Goal: Transaction & Acquisition: Purchase product/service

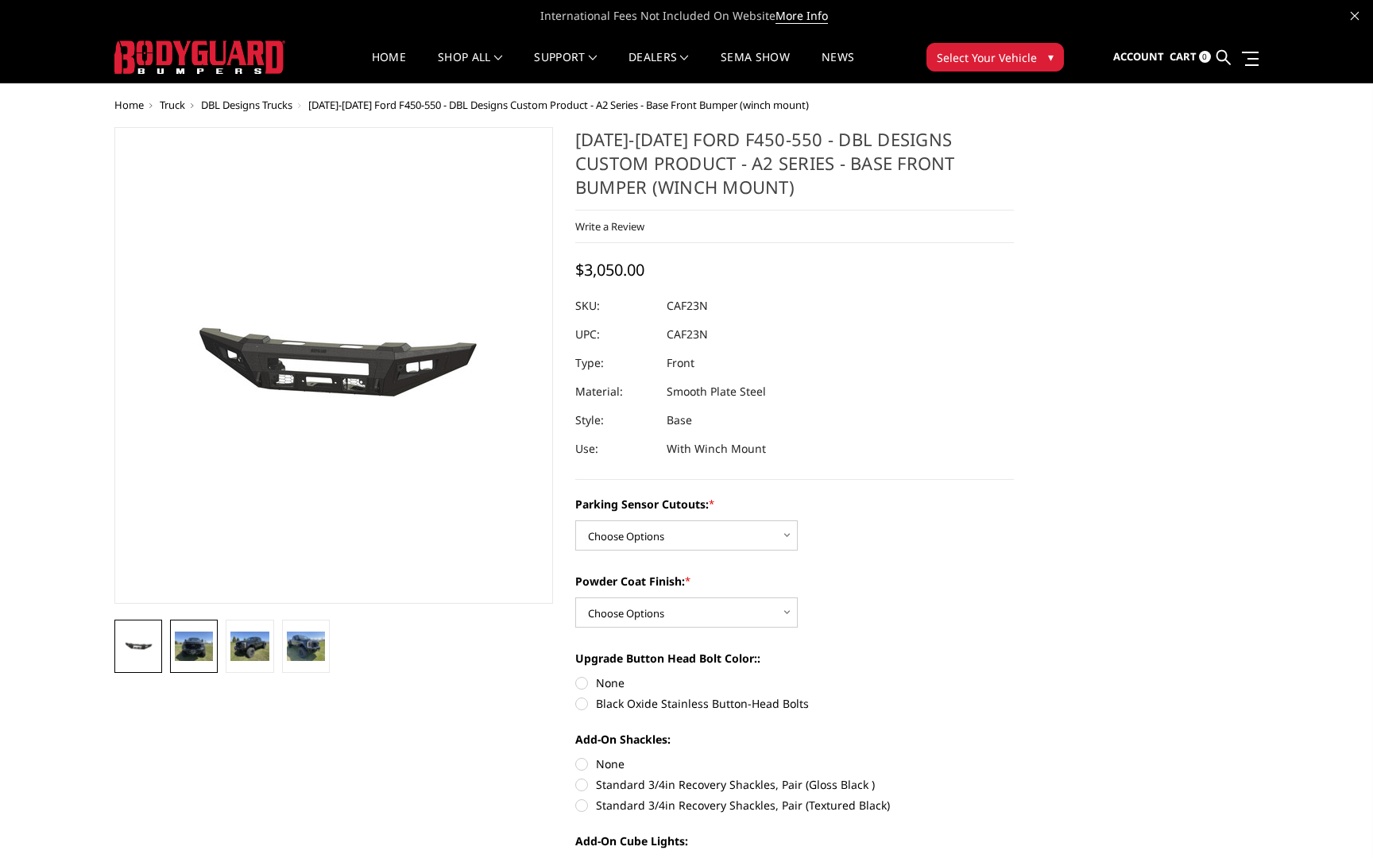
click at [195, 632] on img at bounding box center [194, 645] width 38 height 29
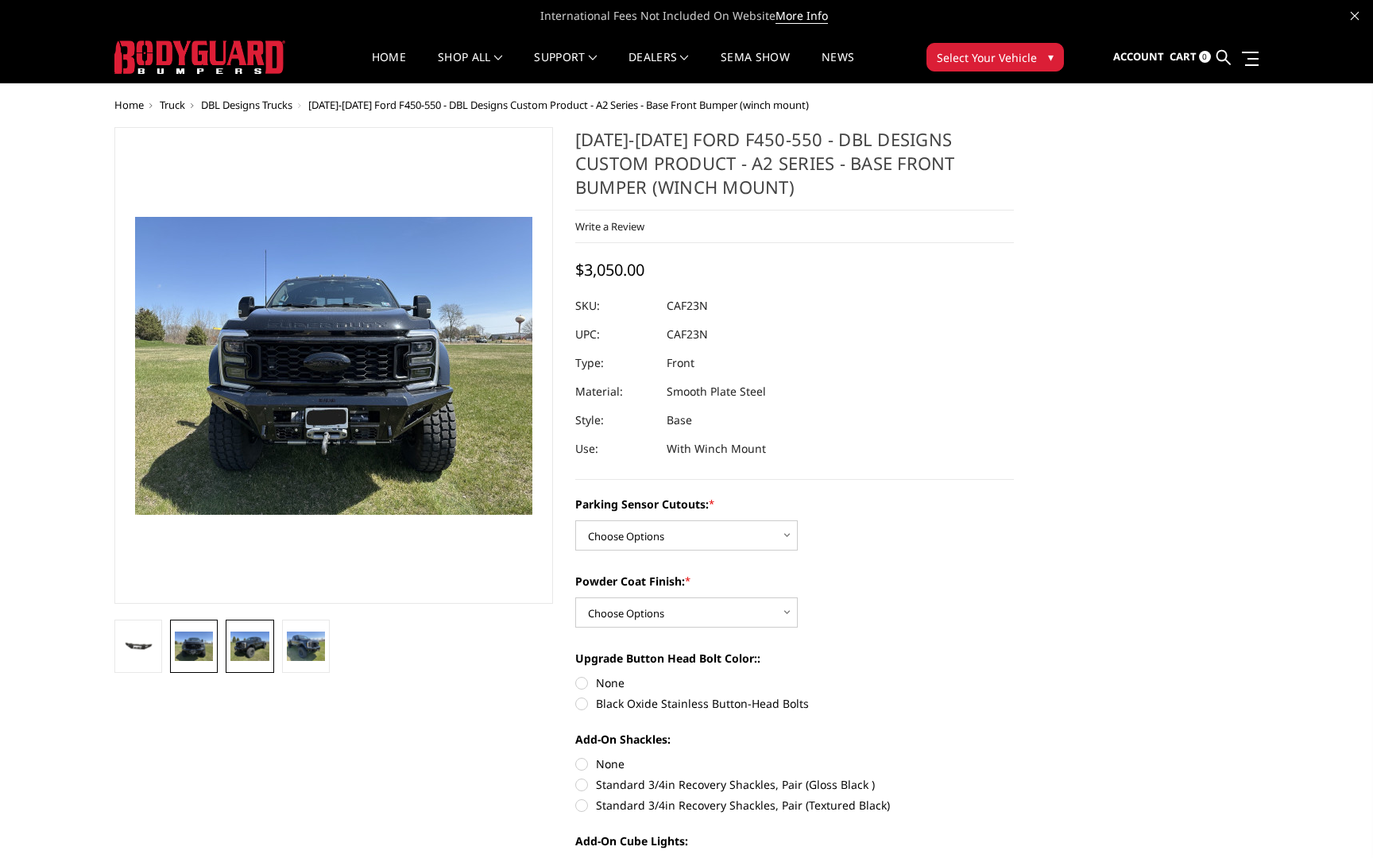
click at [244, 647] on img at bounding box center [249, 645] width 38 height 29
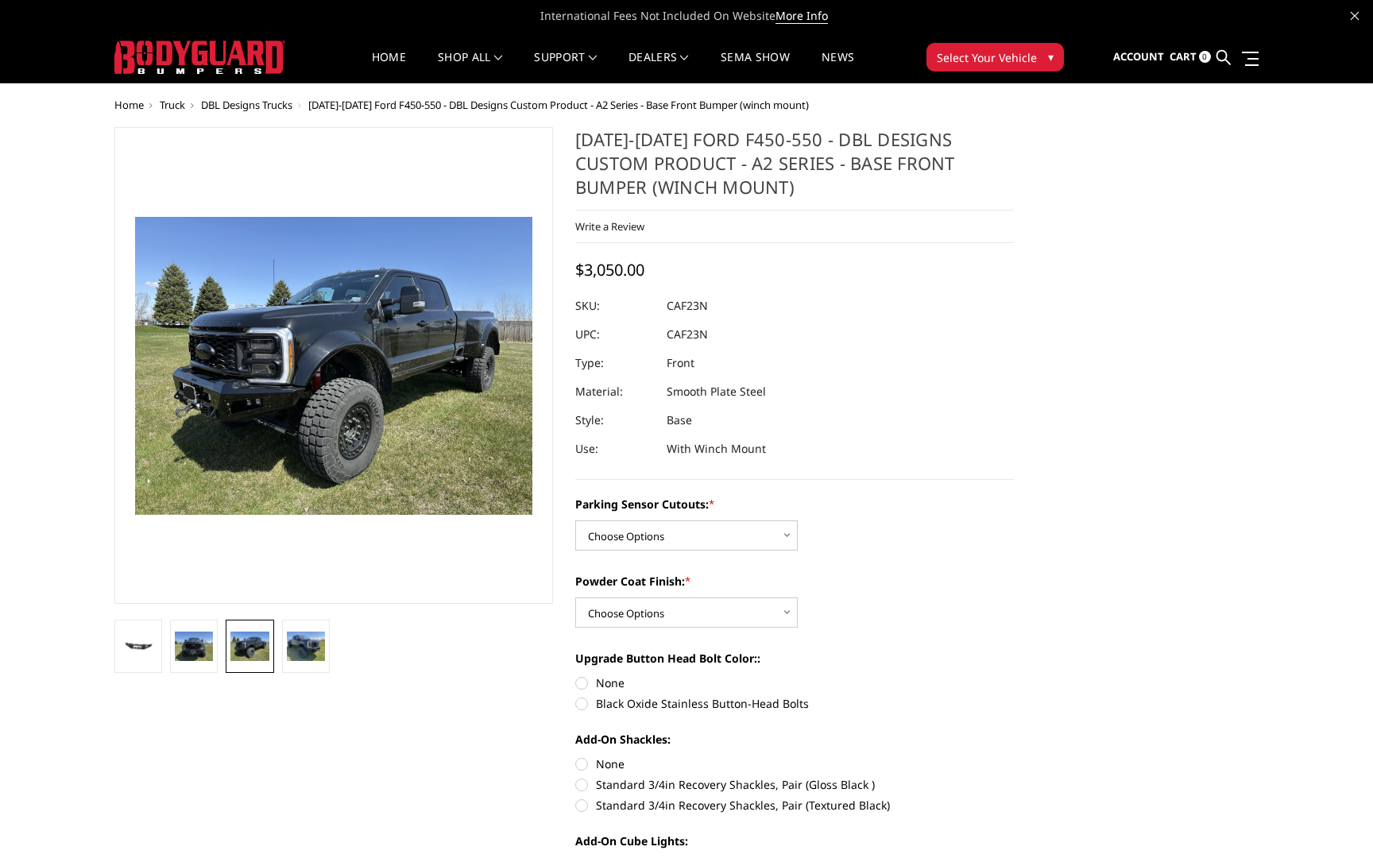
click at [276, 648] on li at bounding box center [250, 646] width 56 height 53
click at [235, 648] on img at bounding box center [249, 645] width 38 height 29
click at [199, 648] on img at bounding box center [194, 645] width 38 height 29
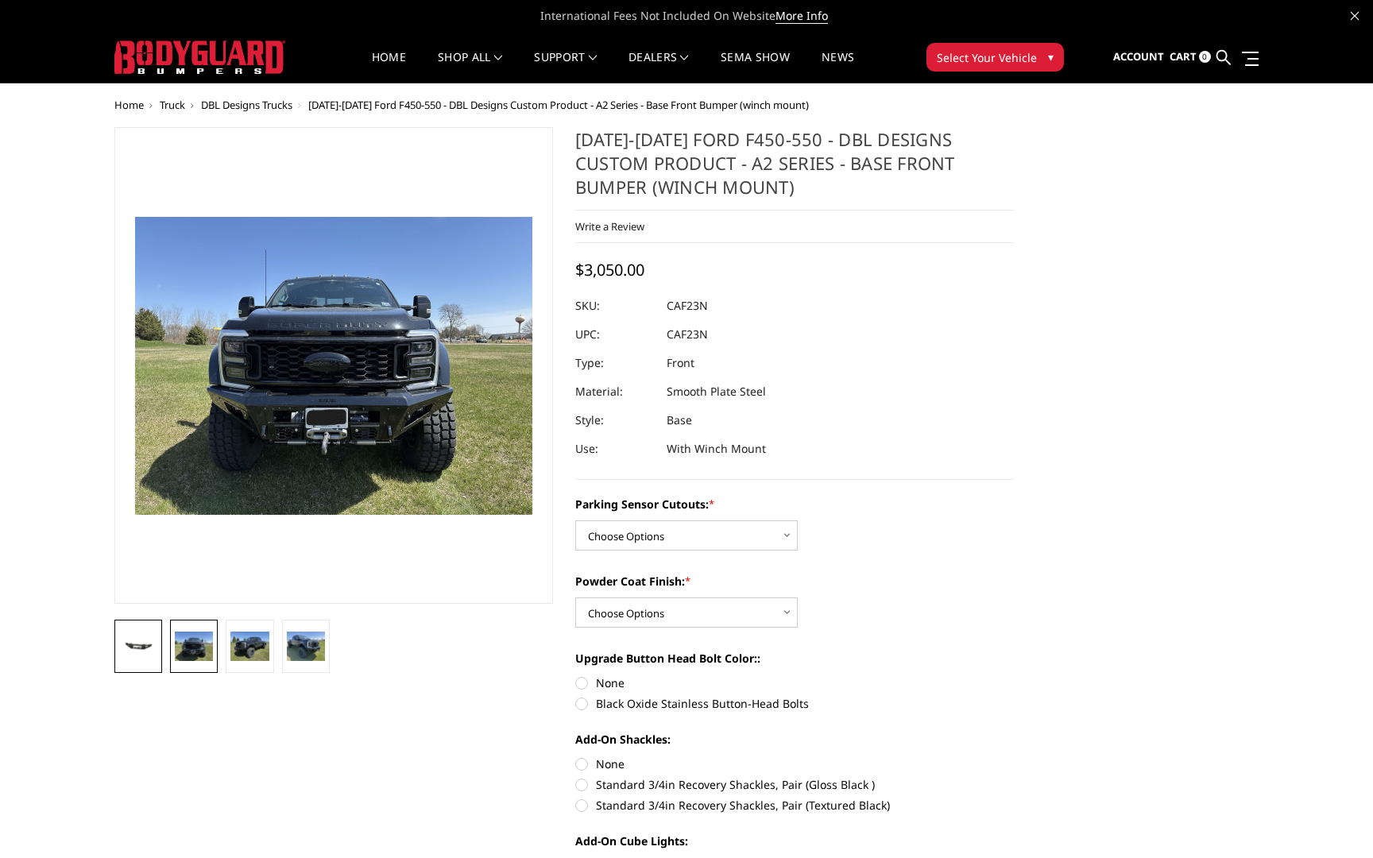
click at [118, 647] on link at bounding box center [138, 646] width 48 height 53
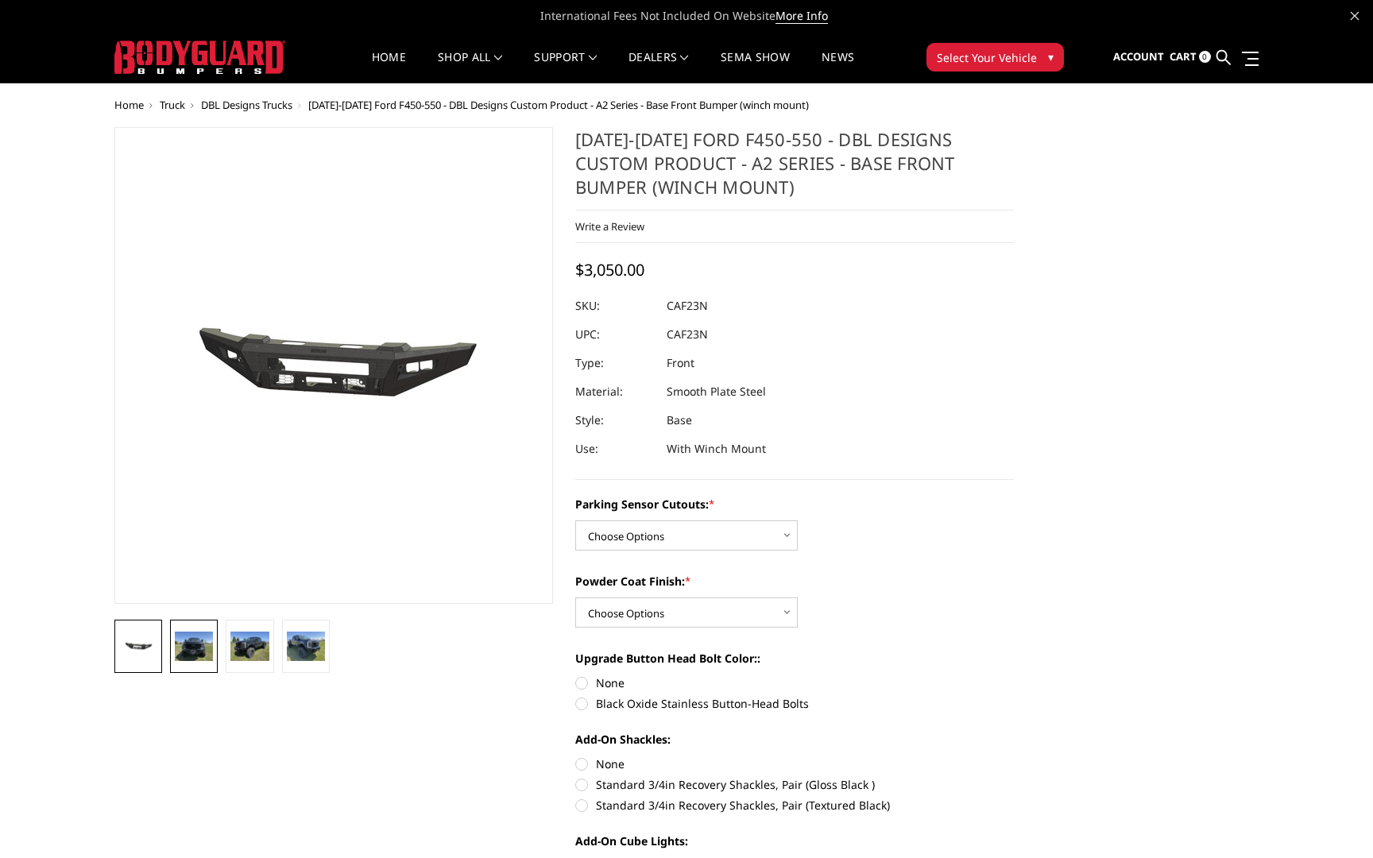
click at [176, 649] on img at bounding box center [194, 645] width 38 height 29
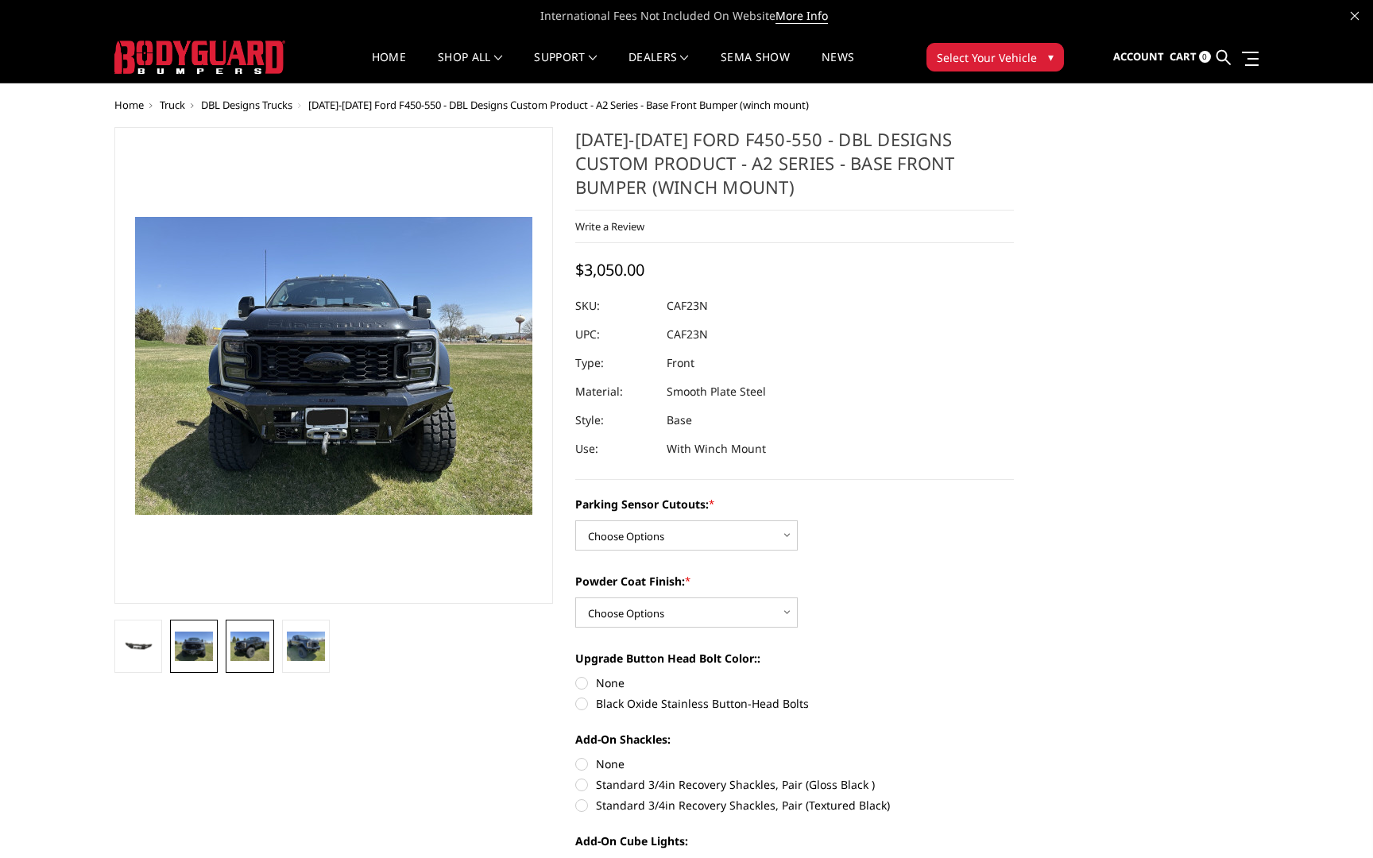
click at [265, 651] on img at bounding box center [249, 645] width 38 height 29
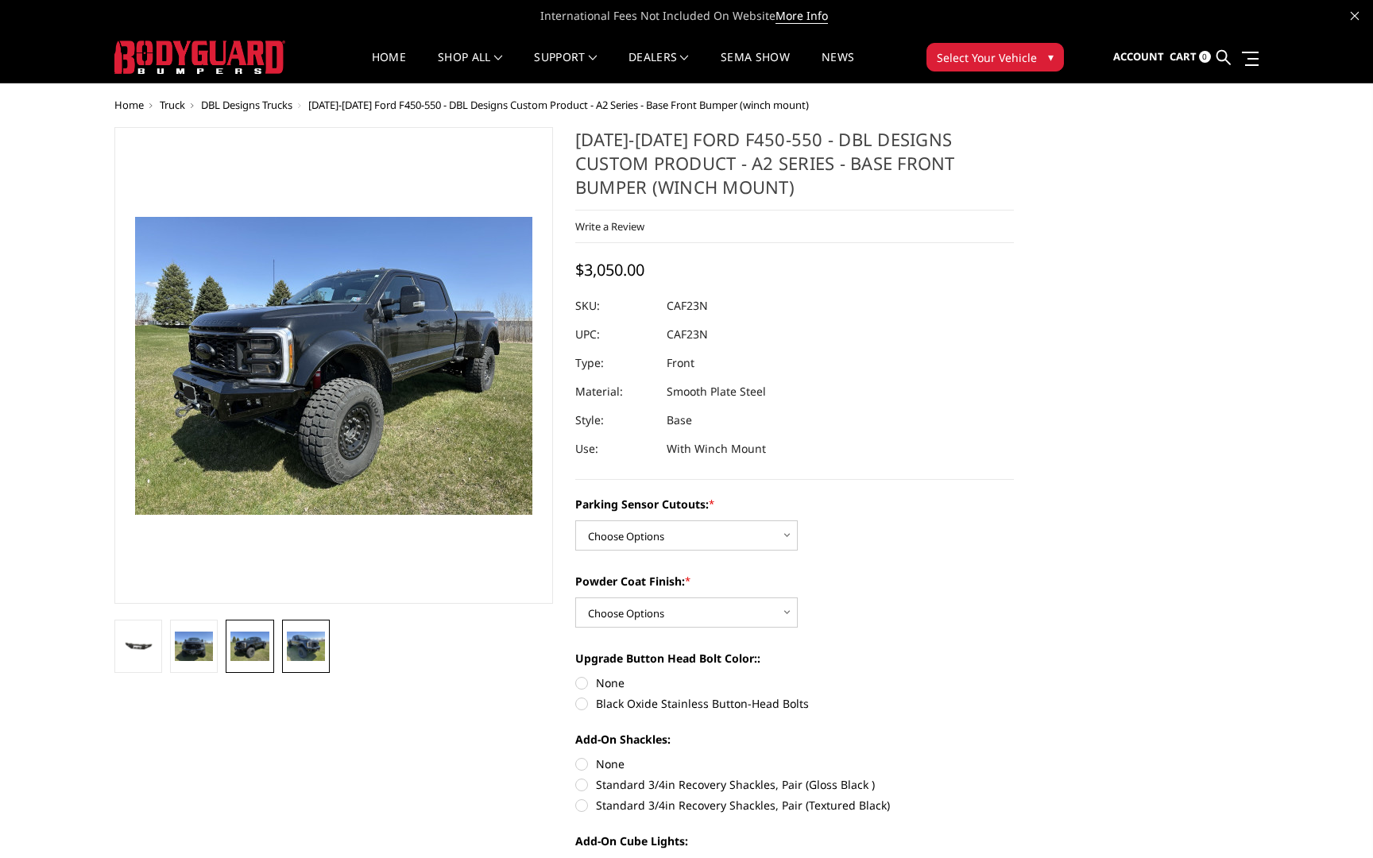
click at [309, 651] on img at bounding box center [306, 645] width 38 height 29
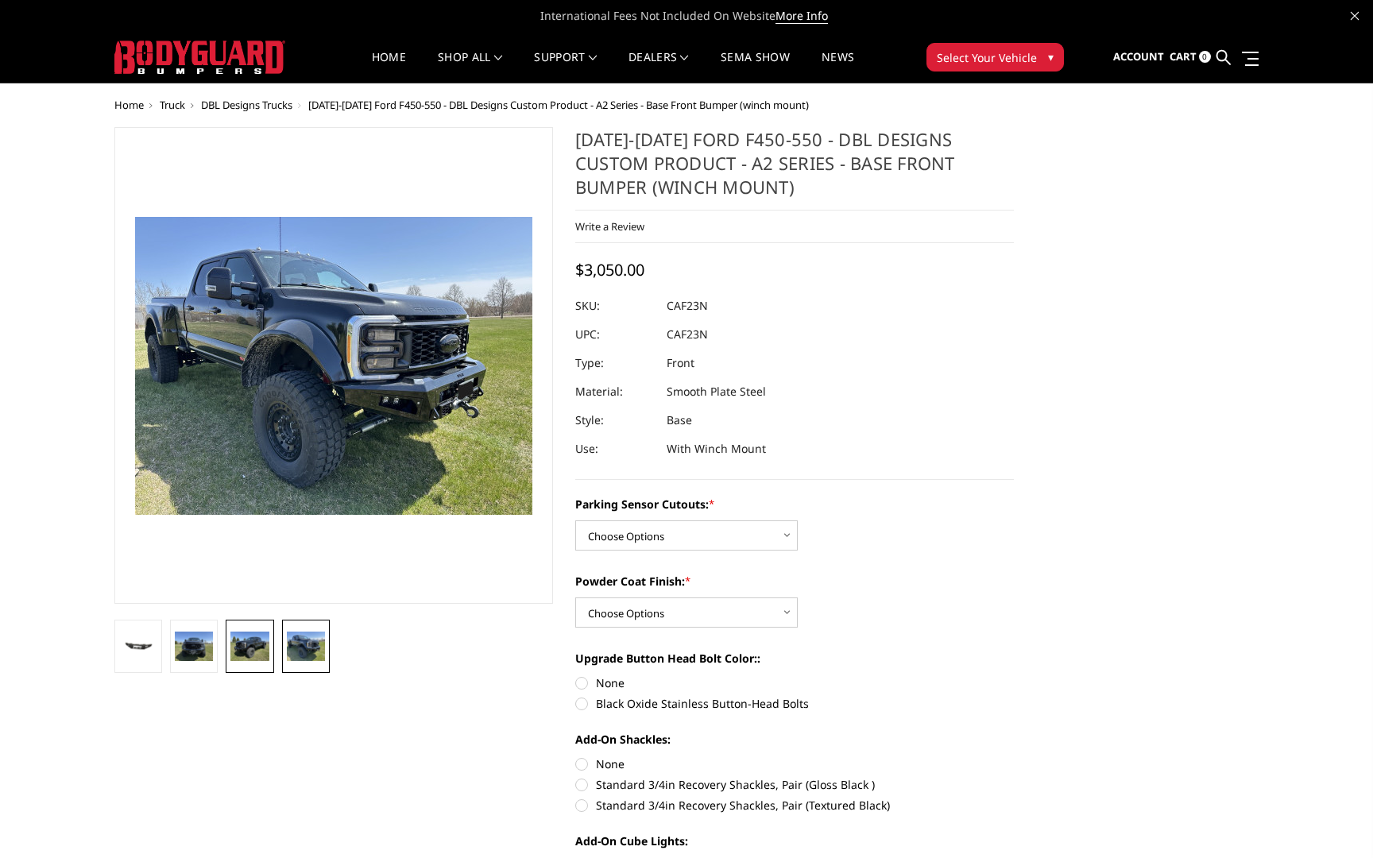
click at [235, 651] on img at bounding box center [249, 645] width 38 height 29
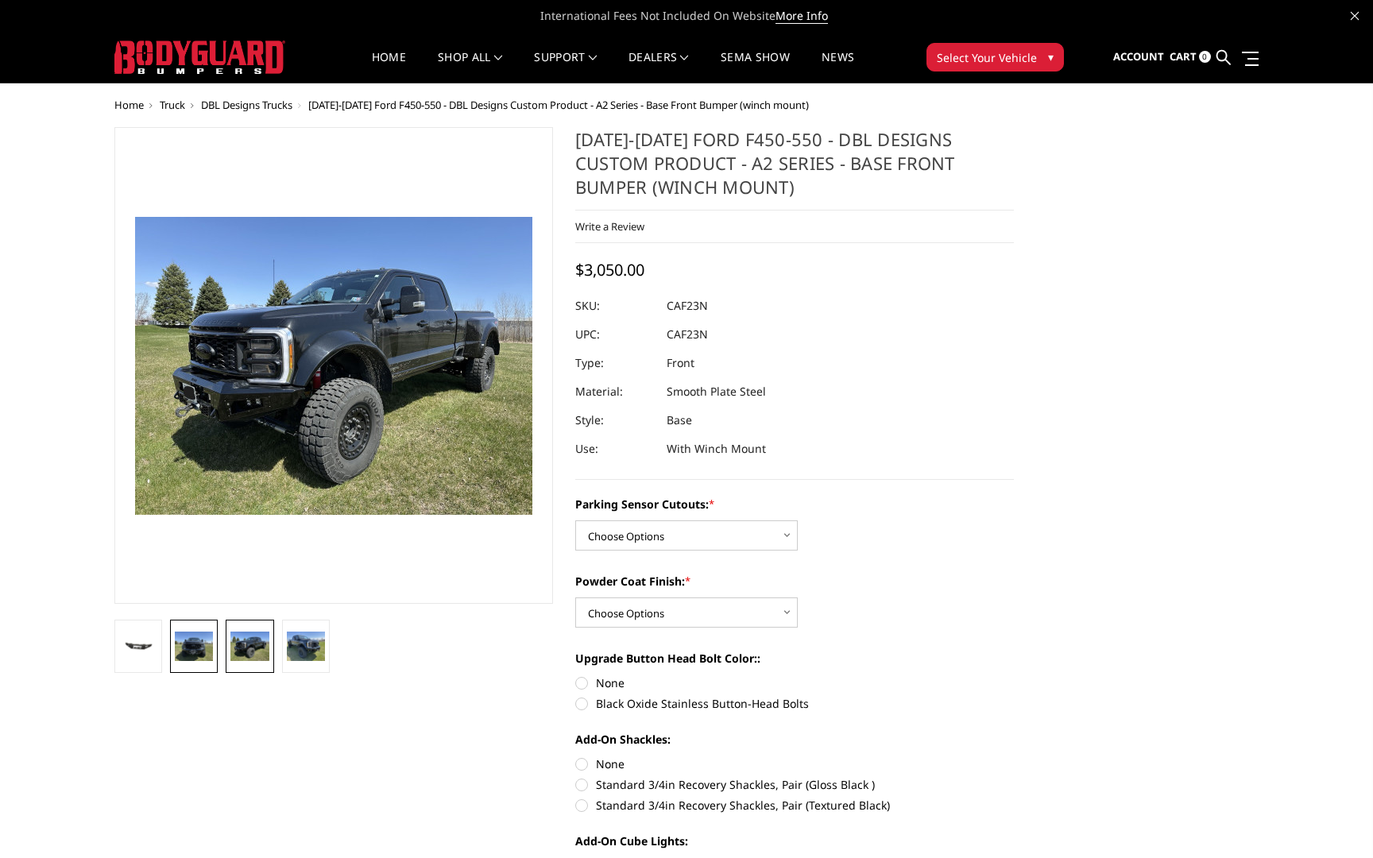
click at [184, 651] on img at bounding box center [194, 645] width 38 height 29
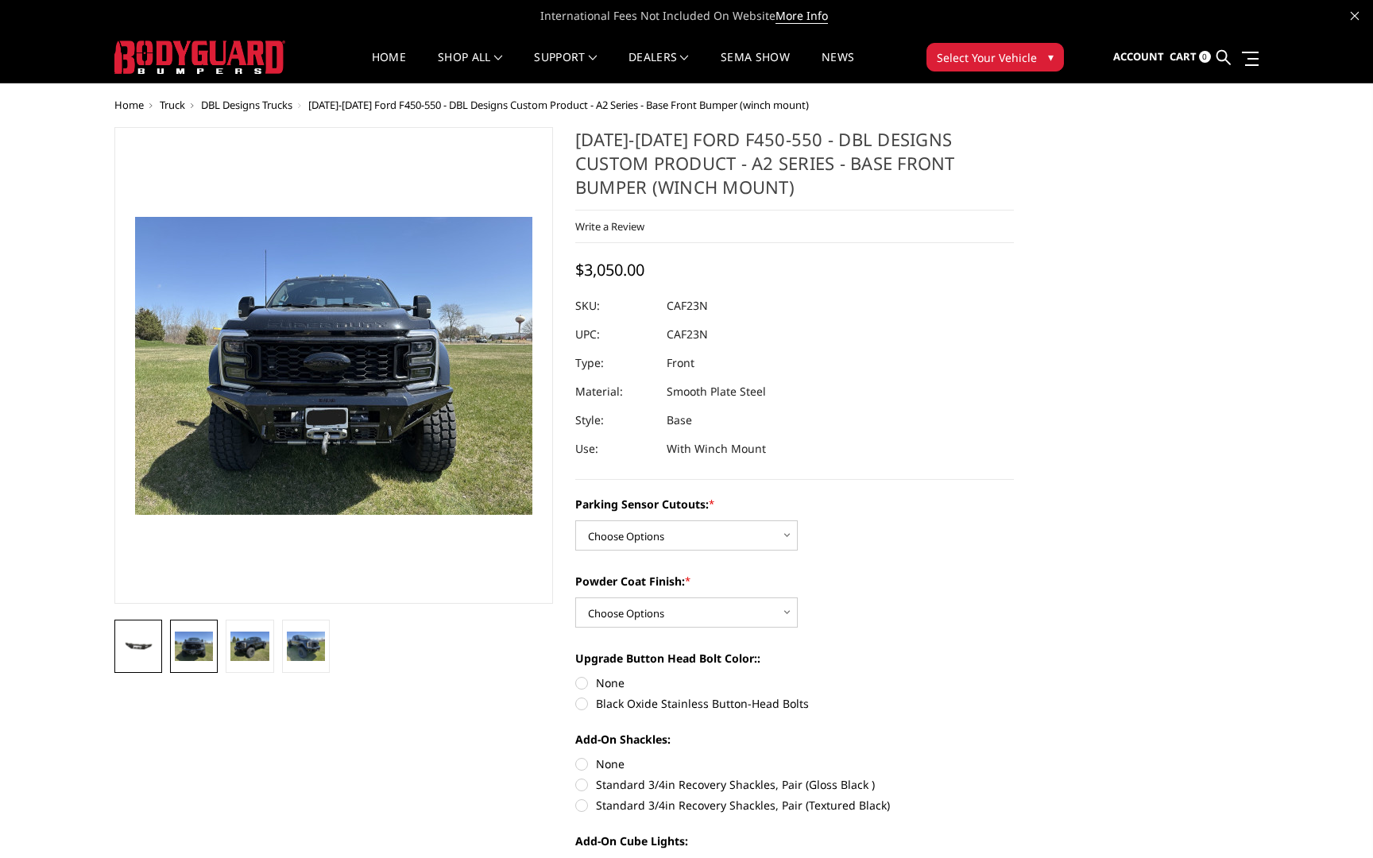
click at [156, 651] on img at bounding box center [138, 646] width 38 height 18
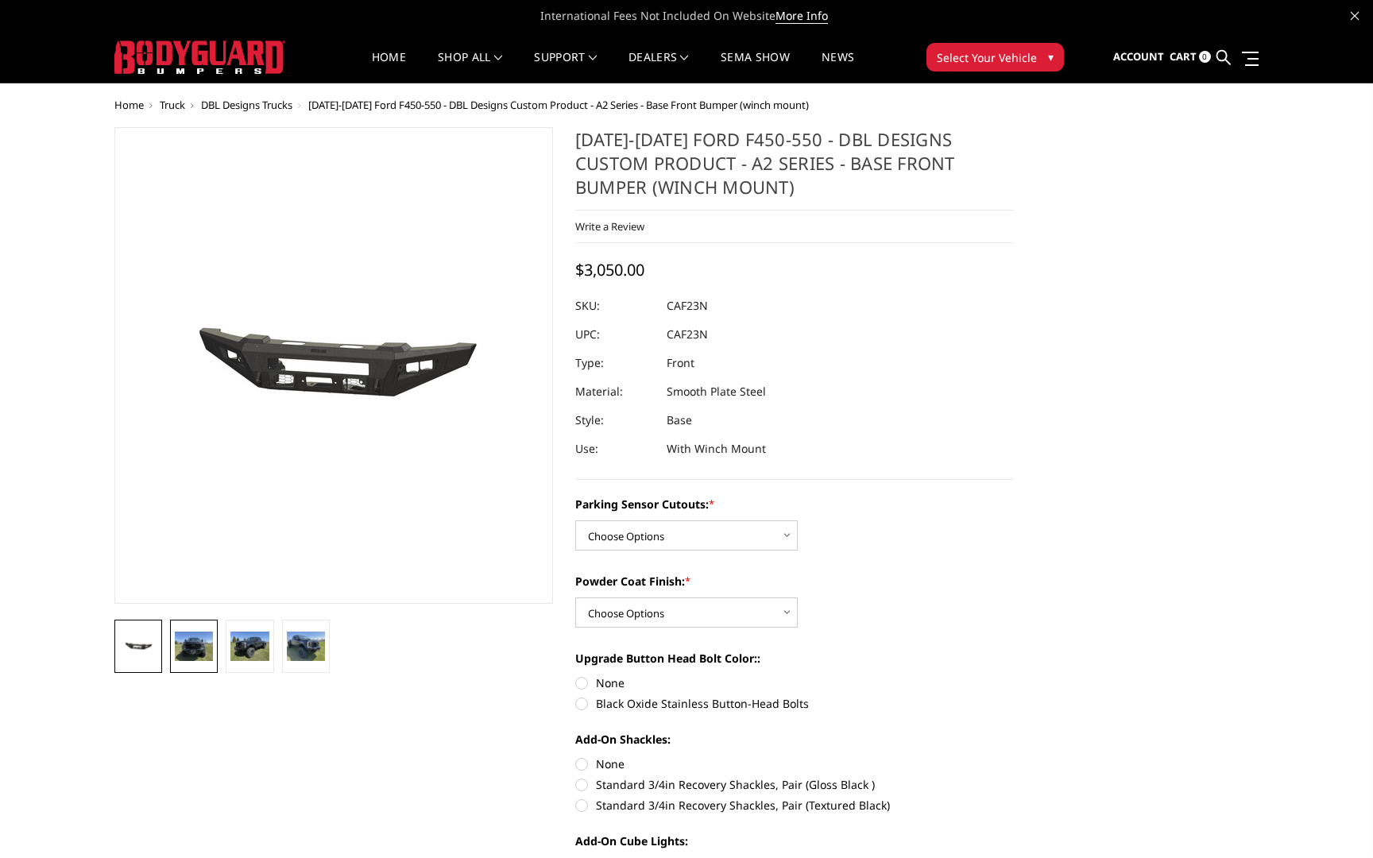
click at [189, 651] on img at bounding box center [194, 645] width 38 height 29
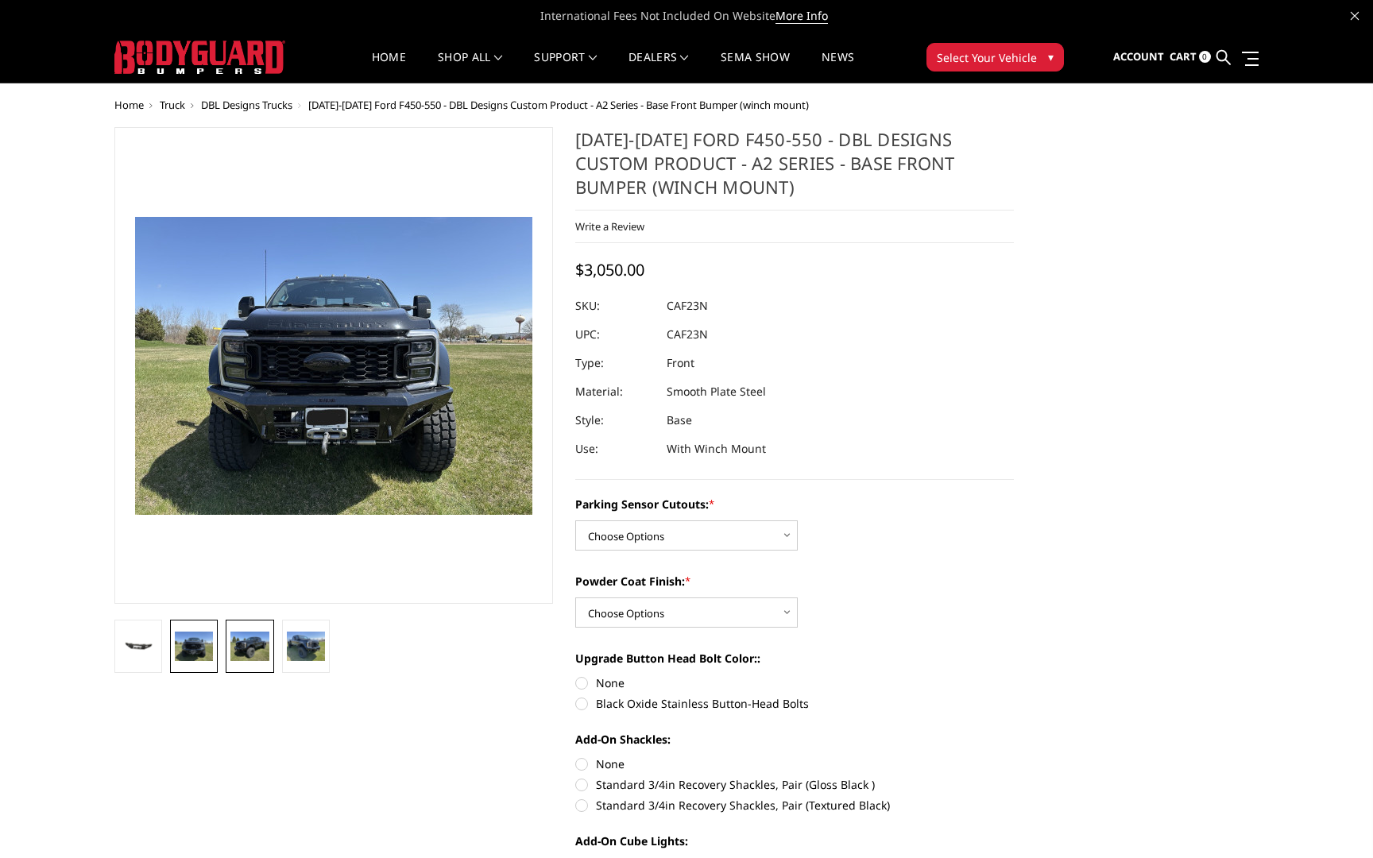
click at [245, 651] on img at bounding box center [249, 645] width 38 height 29
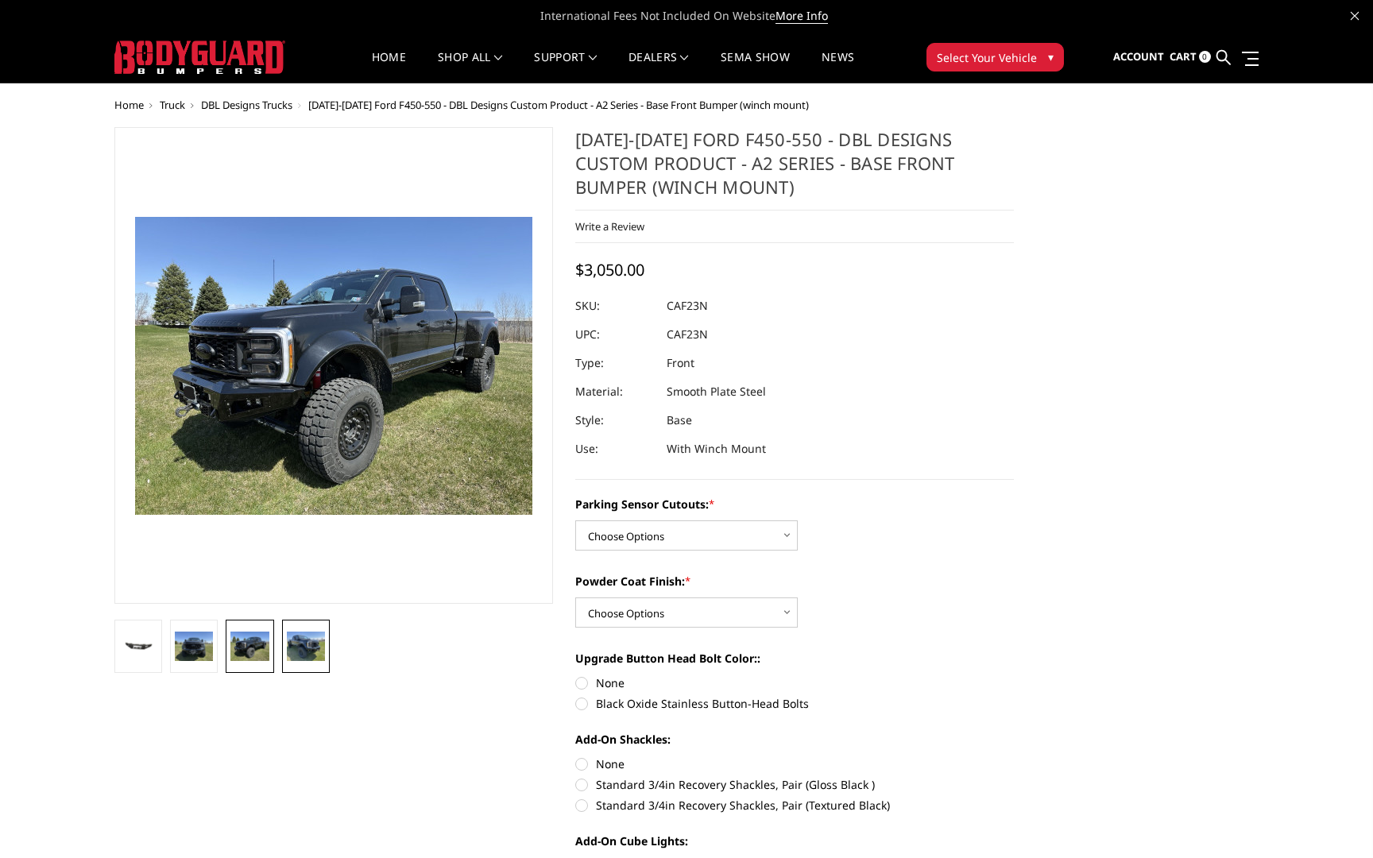
click at [319, 651] on img at bounding box center [306, 645] width 38 height 29
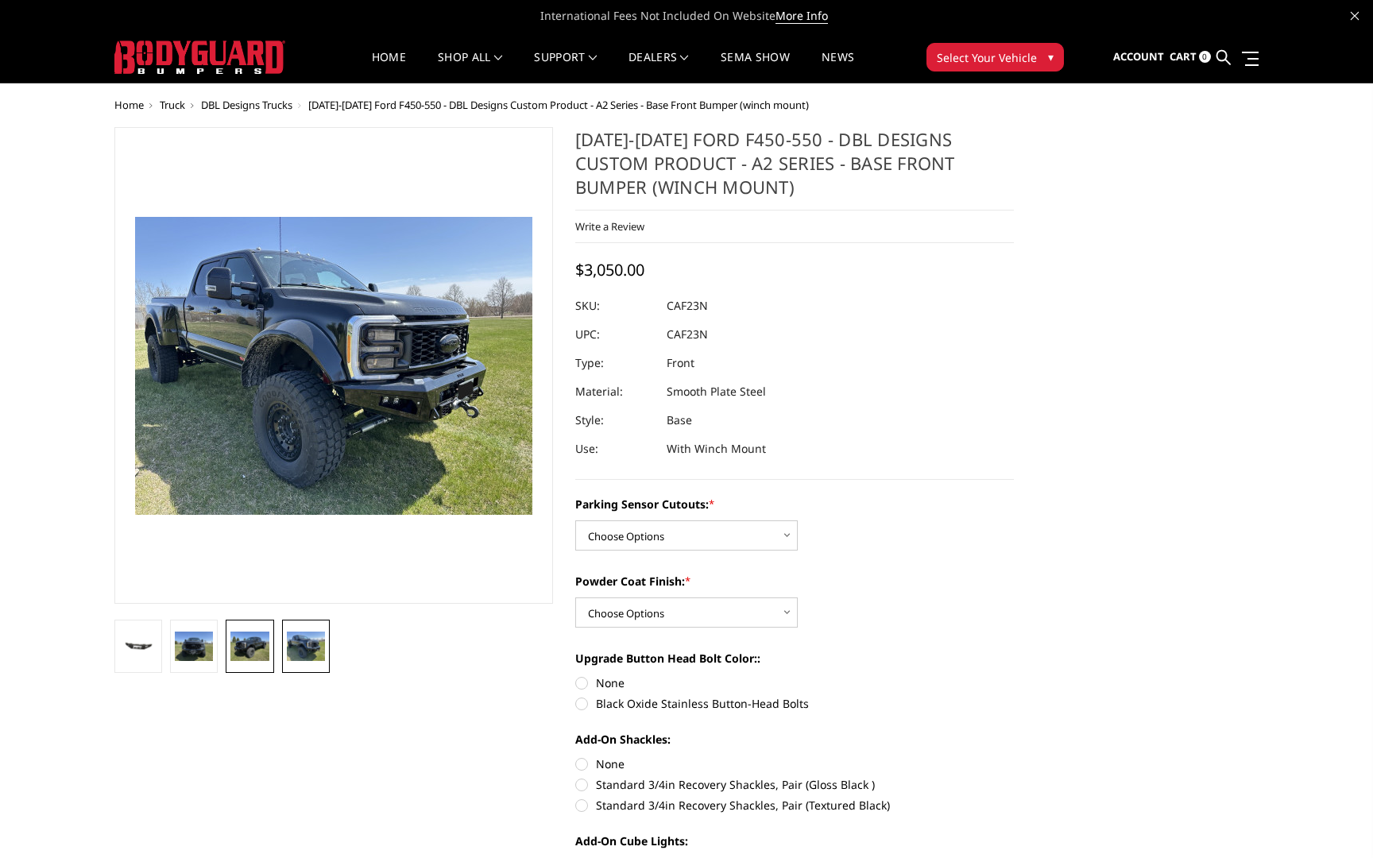
click at [226, 655] on link at bounding box center [250, 646] width 48 height 53
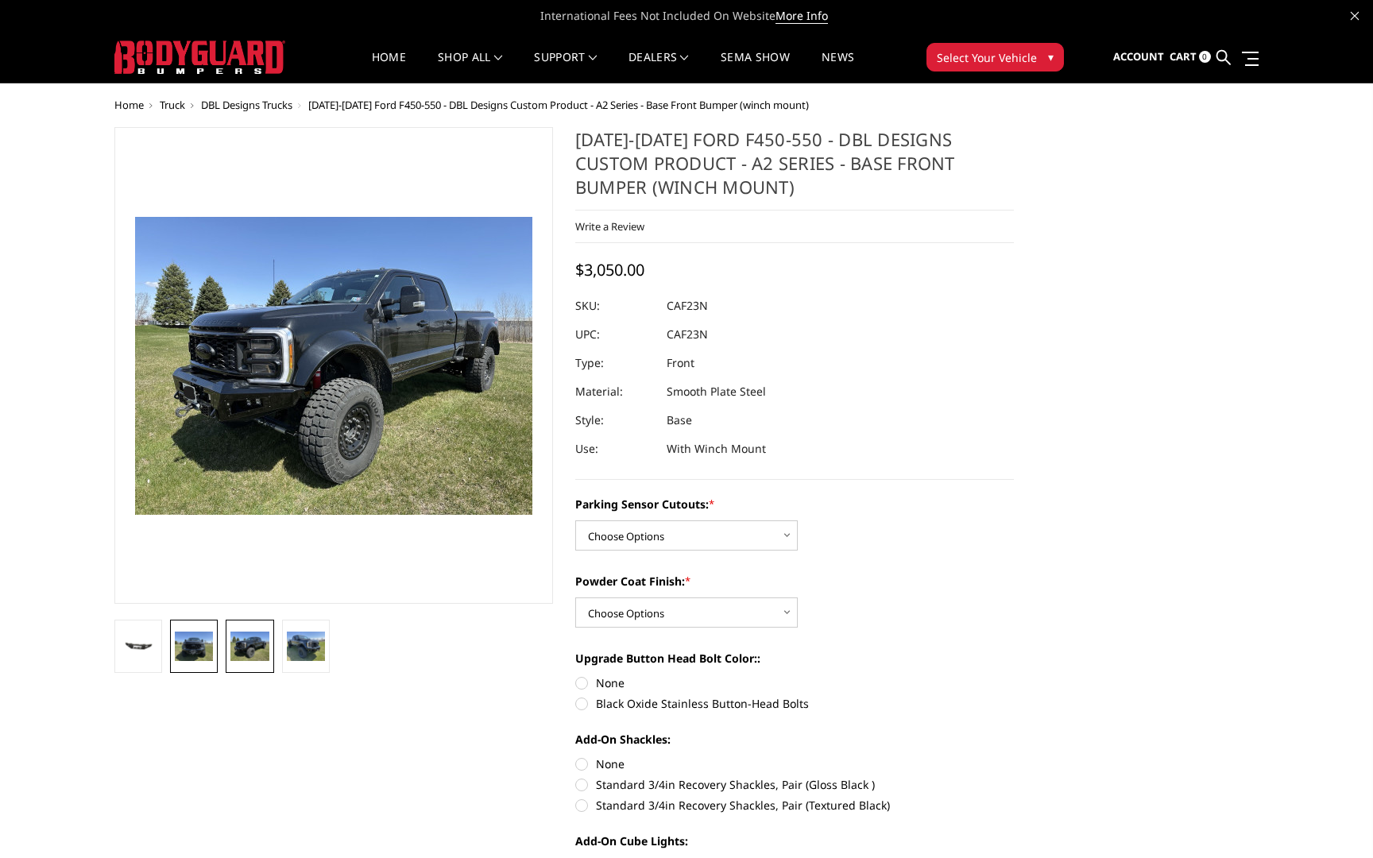
click at [175, 654] on img at bounding box center [194, 645] width 38 height 29
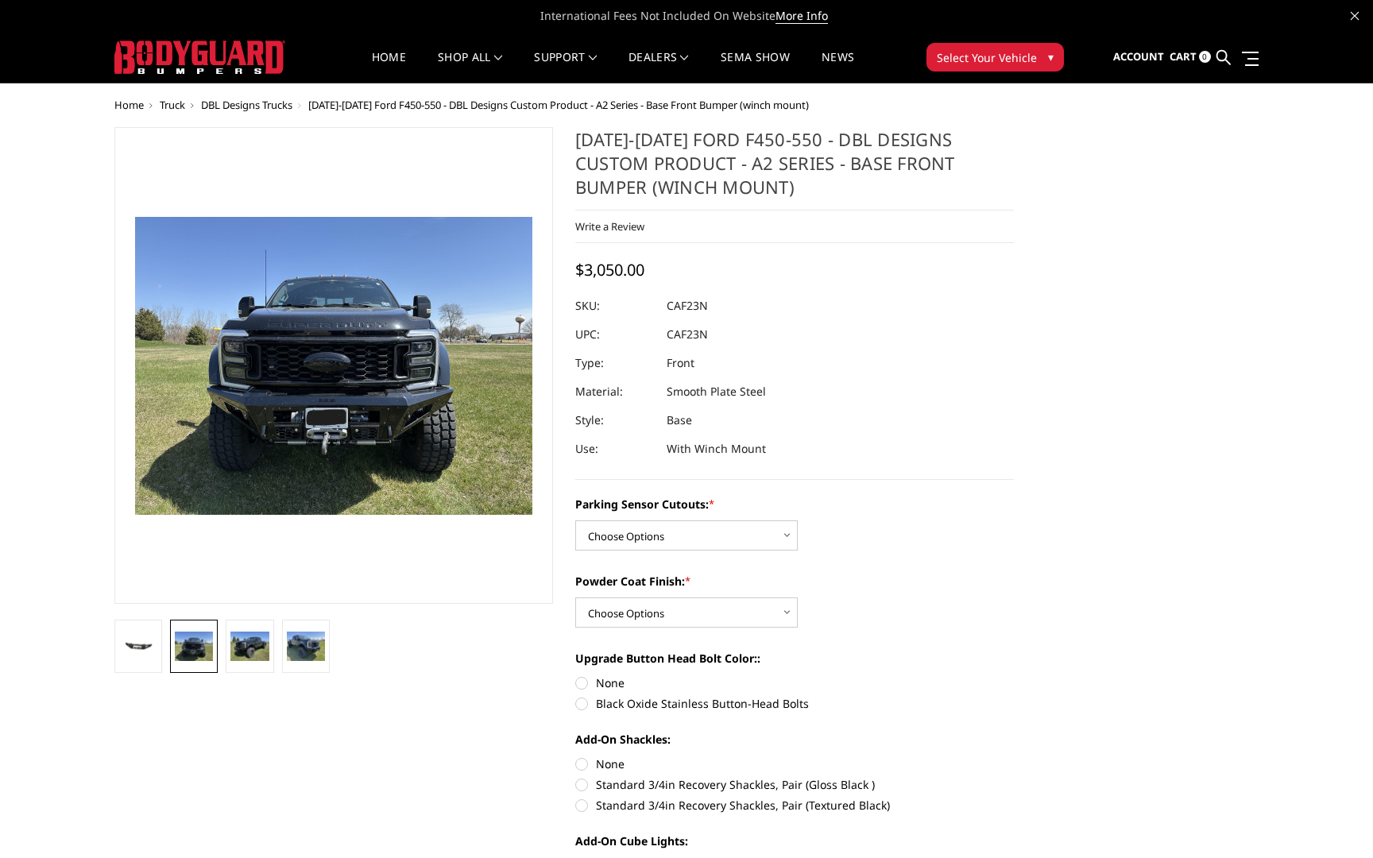
click at [200, 649] on img at bounding box center [194, 645] width 38 height 29
click at [249, 648] on img at bounding box center [249, 645] width 38 height 29
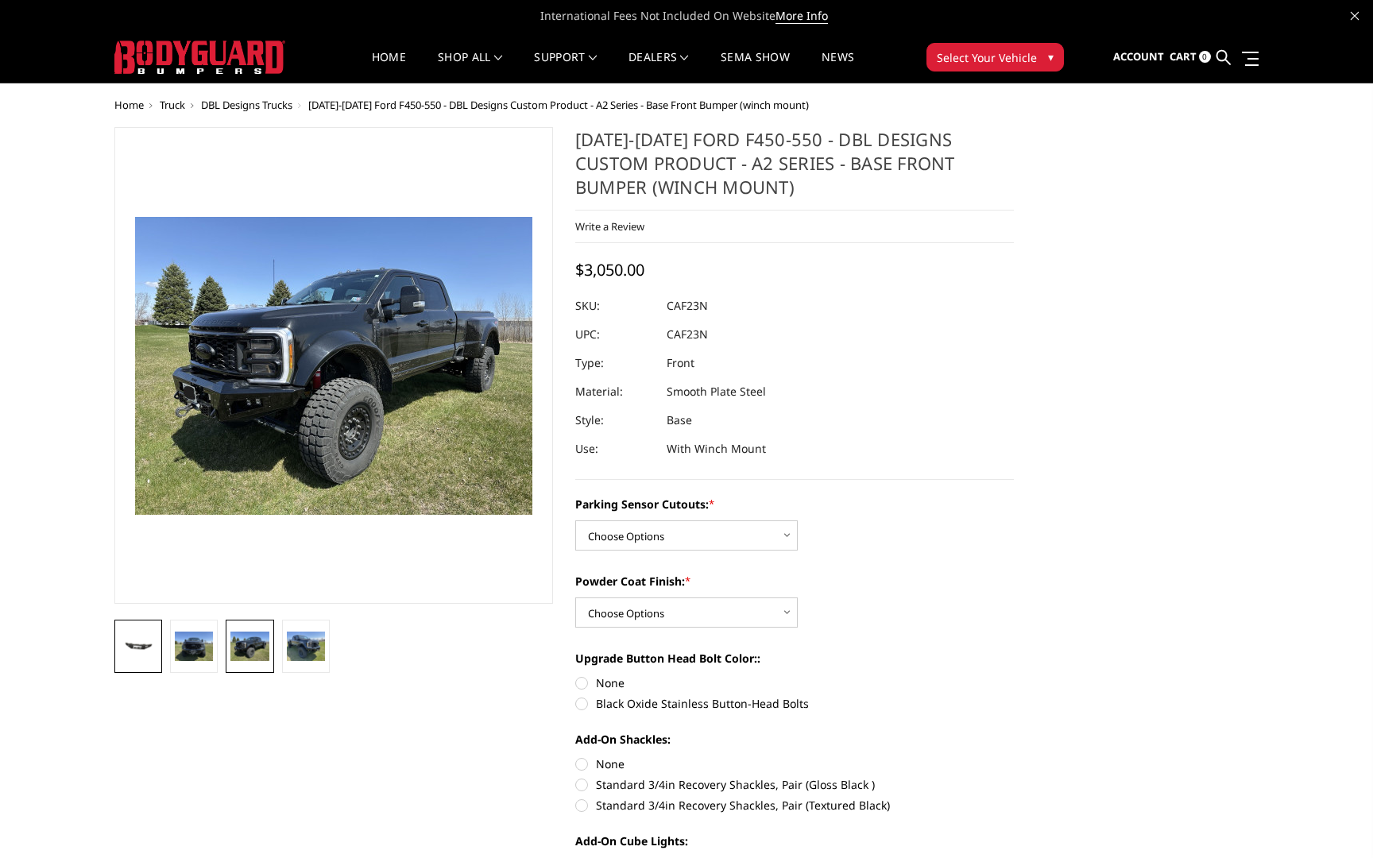
click at [146, 637] on img at bounding box center [138, 646] width 38 height 18
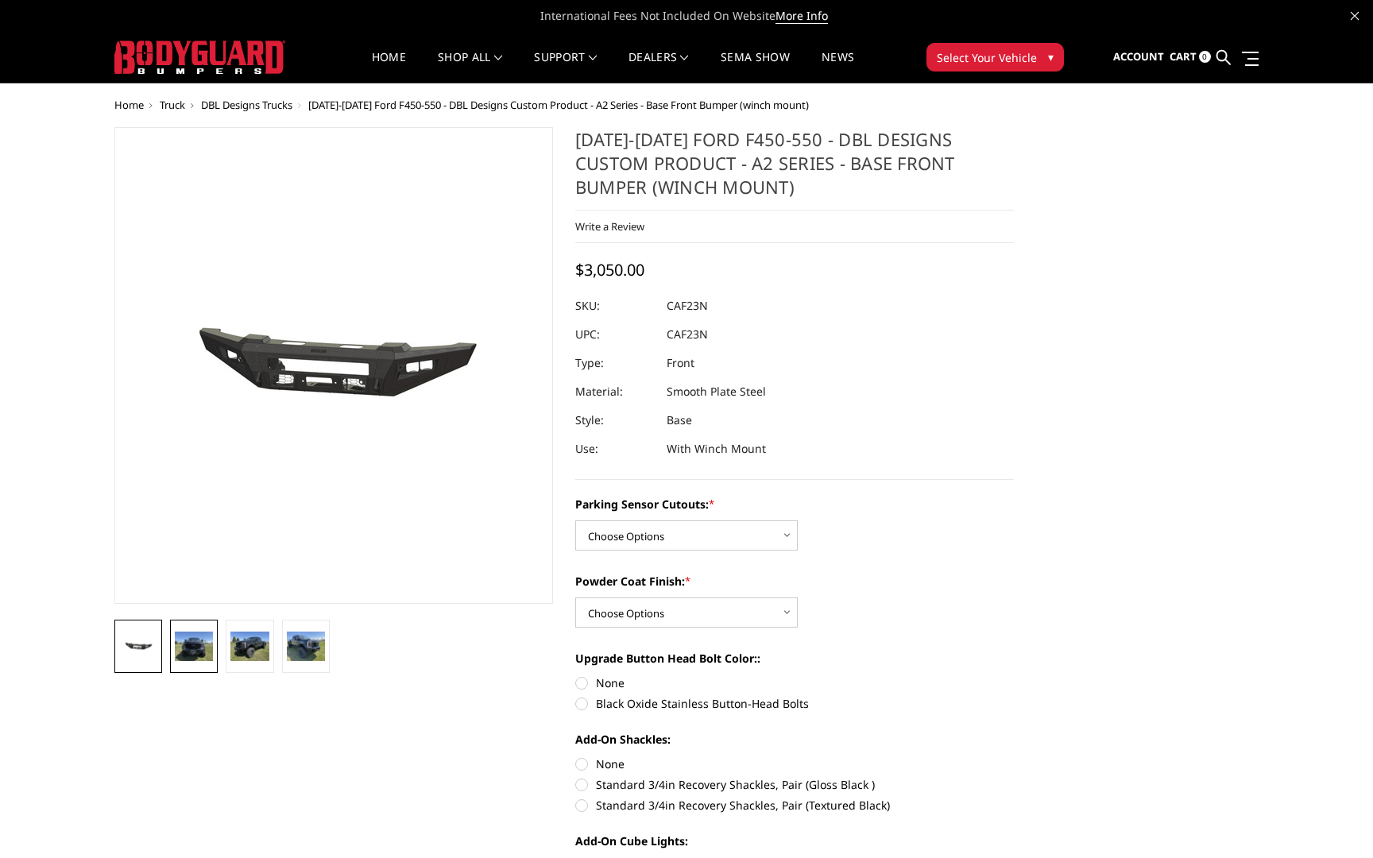
click at [200, 638] on img at bounding box center [194, 645] width 38 height 29
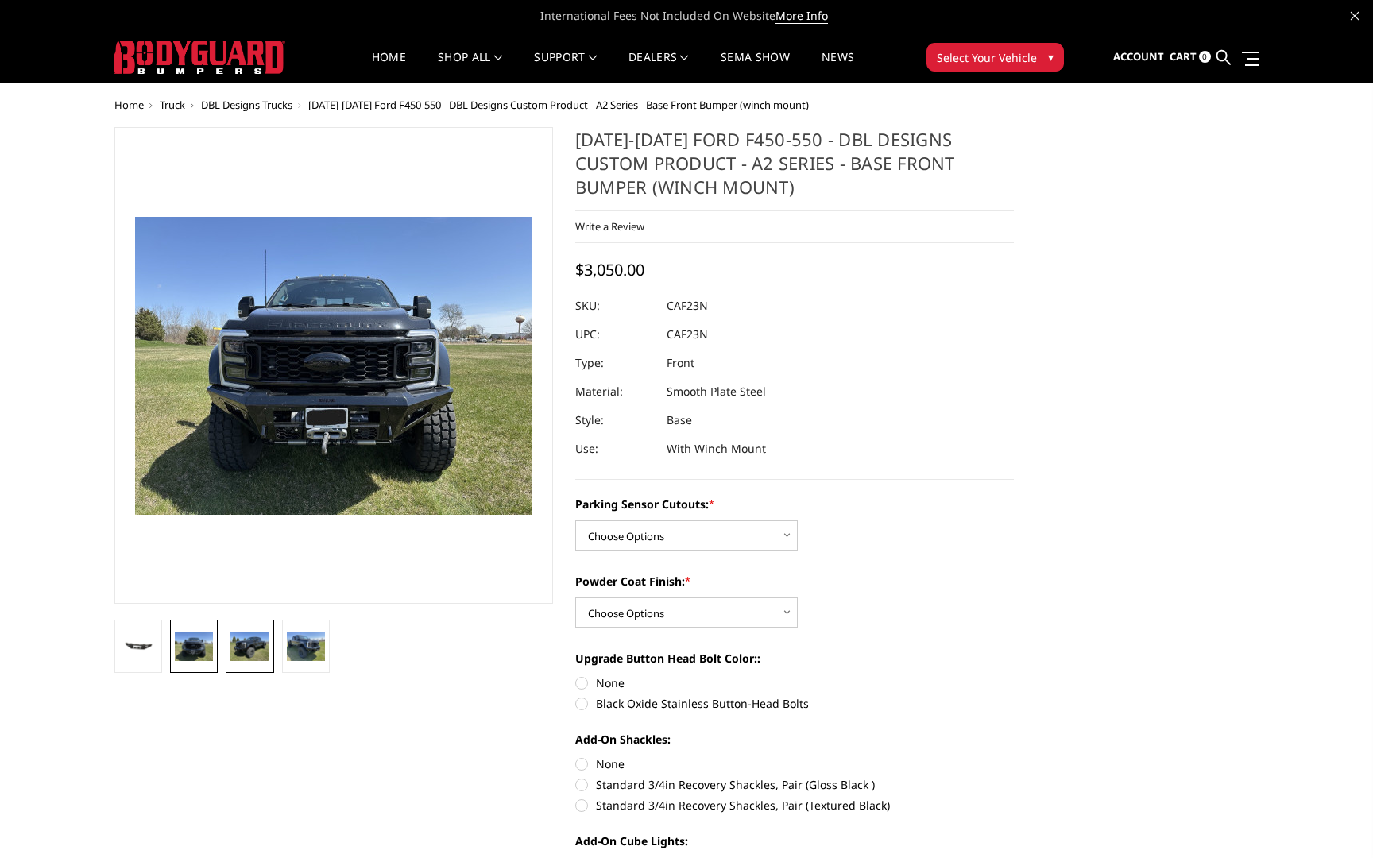
click at [234, 641] on img at bounding box center [249, 645] width 38 height 29
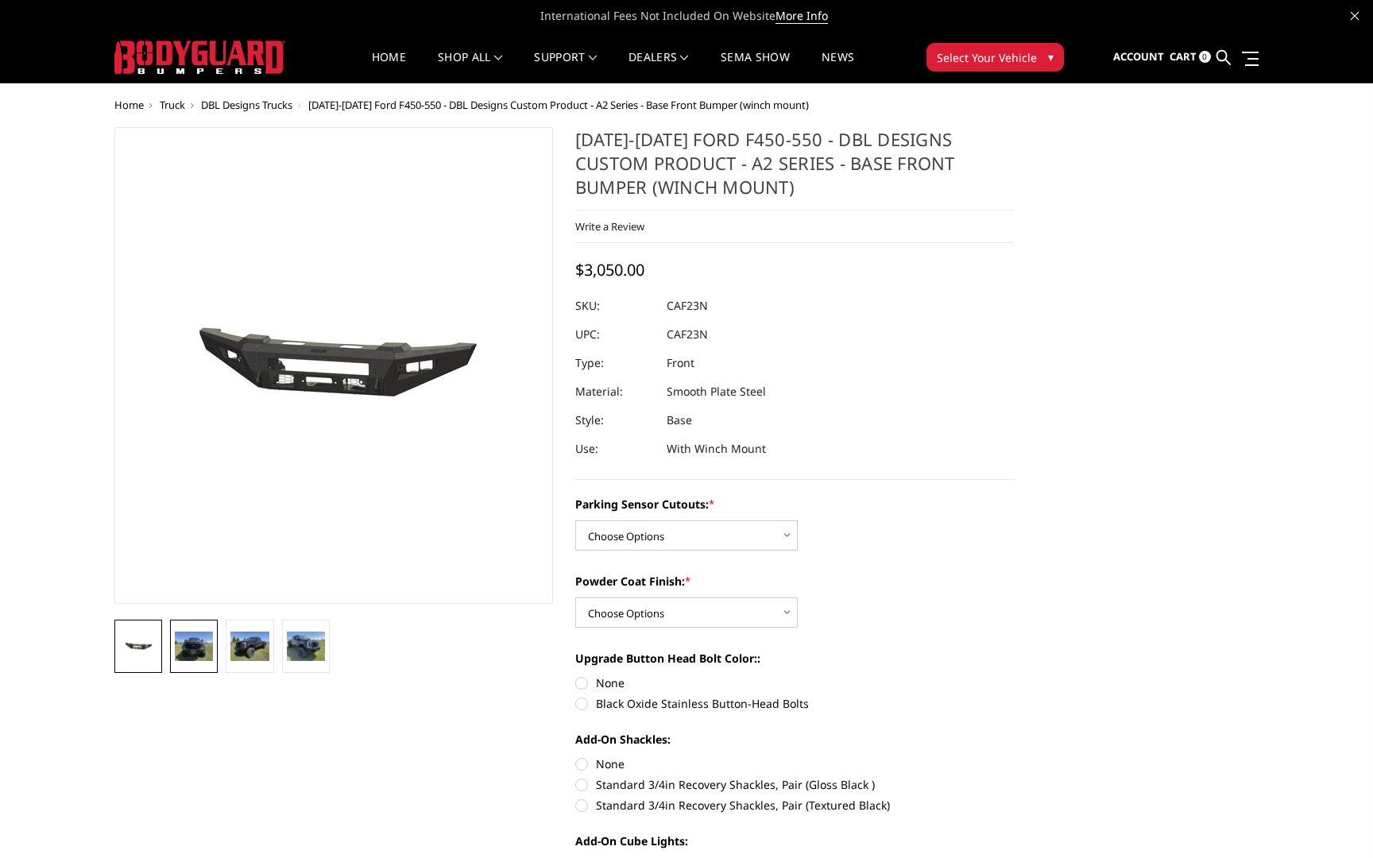
click at [200, 647] on img at bounding box center [194, 645] width 38 height 29
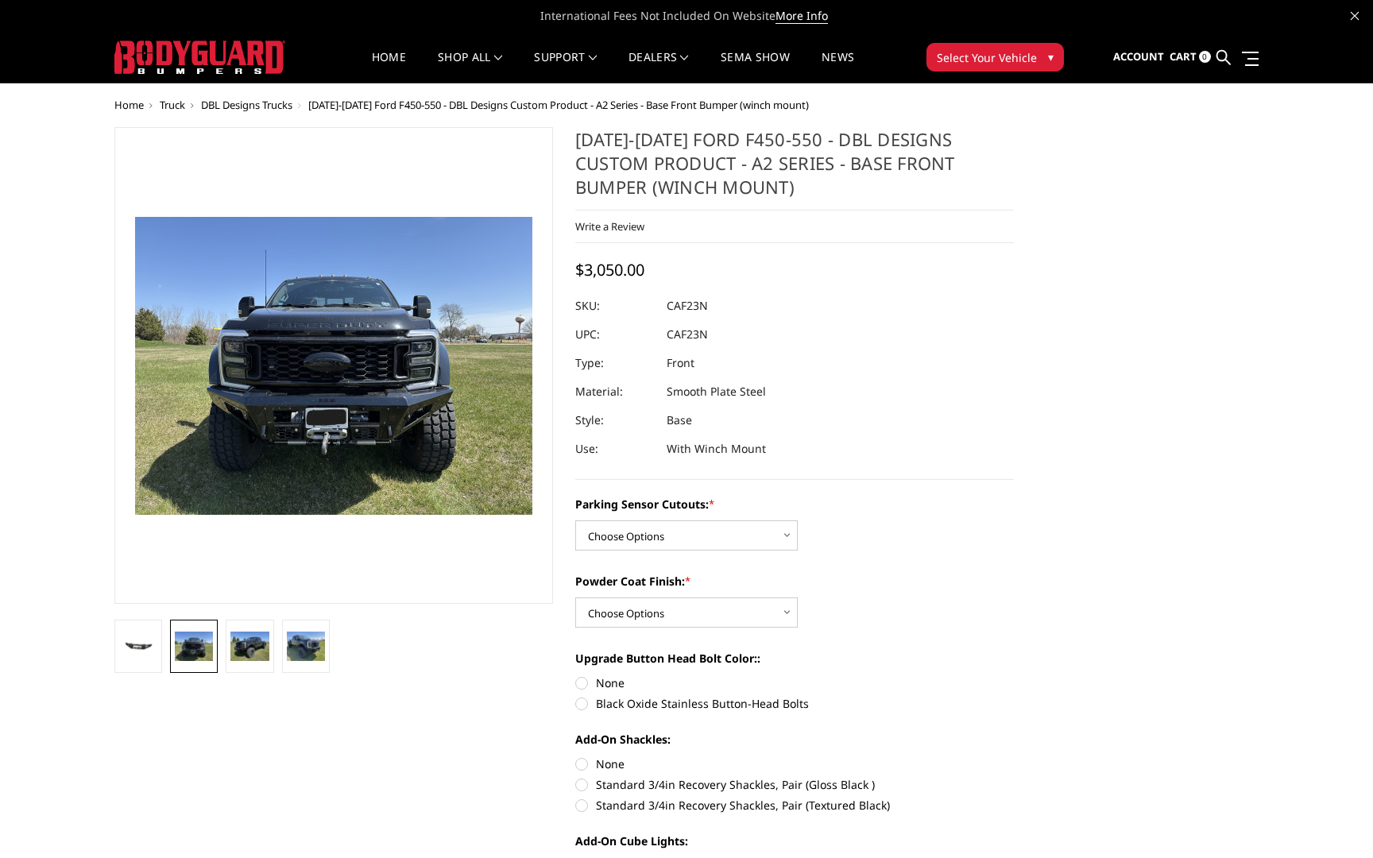
drag, startPoint x: 620, startPoint y: 264, endPoint x: 667, endPoint y: 268, distance: 47.8
click at [667, 268] on div "2023-2025 Ford F450-550 - DBL Designs Custom Product - A2 Series - Base Front B…" at bounding box center [794, 303] width 438 height 353
click at [144, 650] on img at bounding box center [138, 646] width 38 height 18
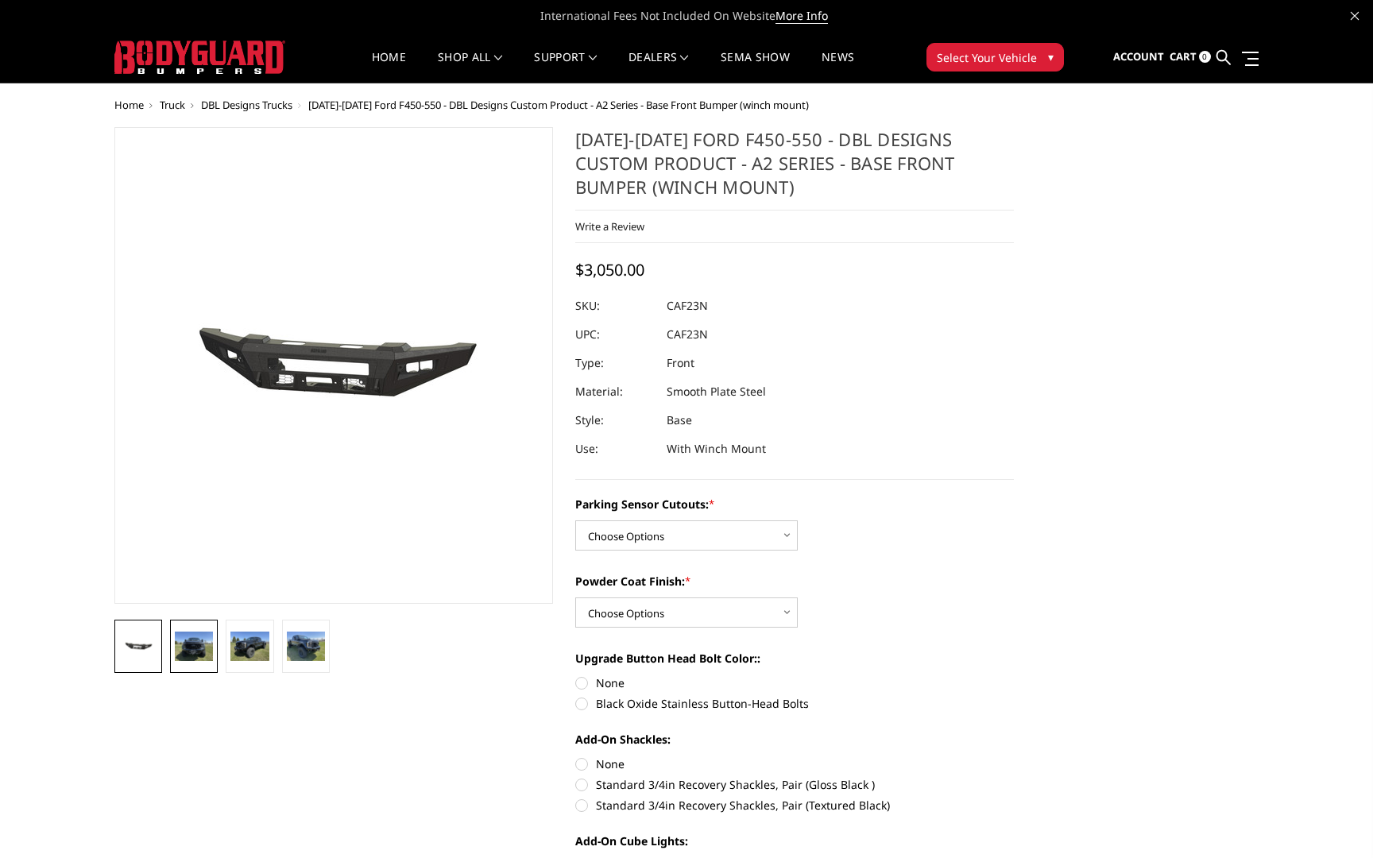
click at [186, 649] on img at bounding box center [194, 645] width 38 height 29
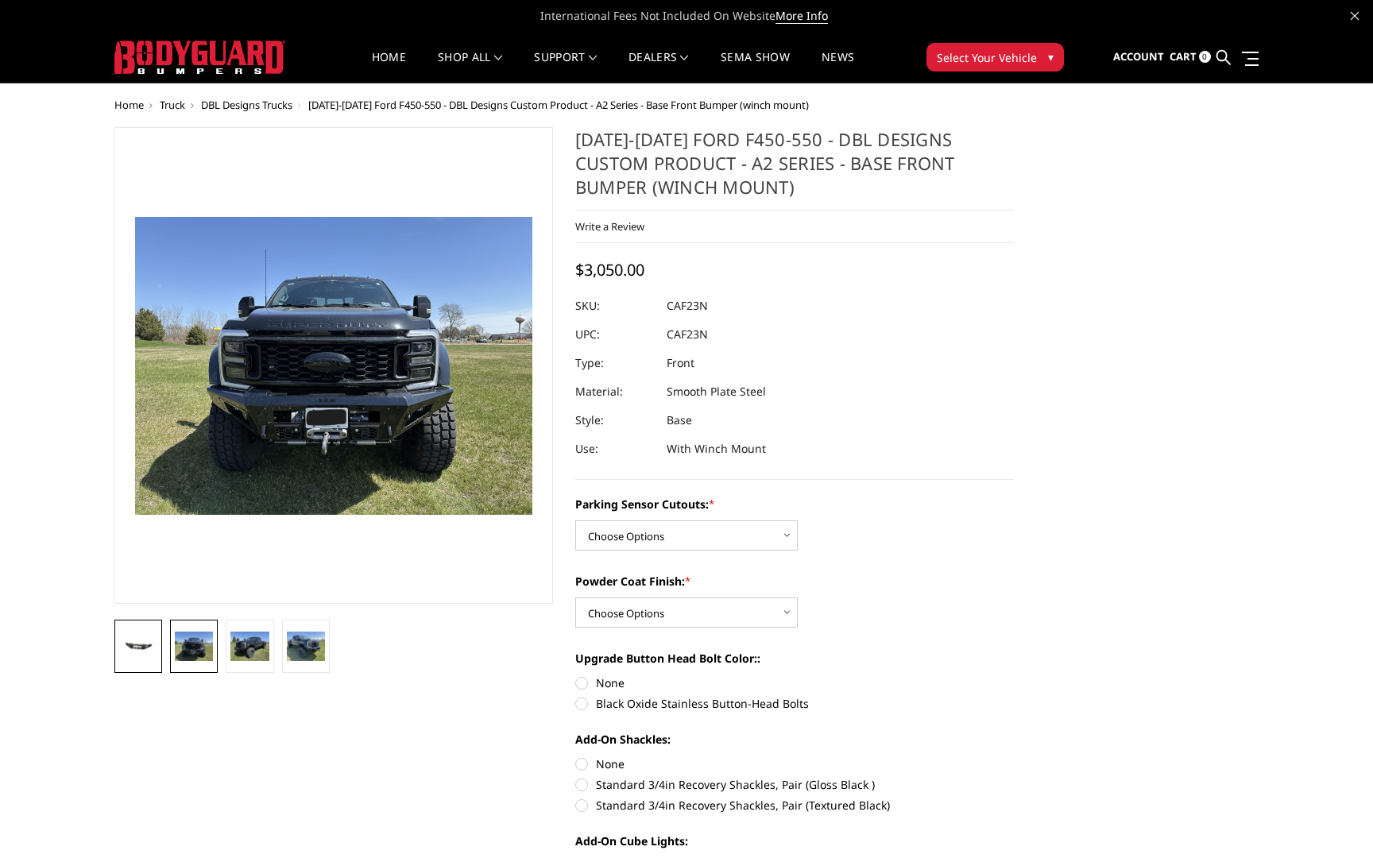
click at [128, 650] on img at bounding box center [138, 646] width 38 height 18
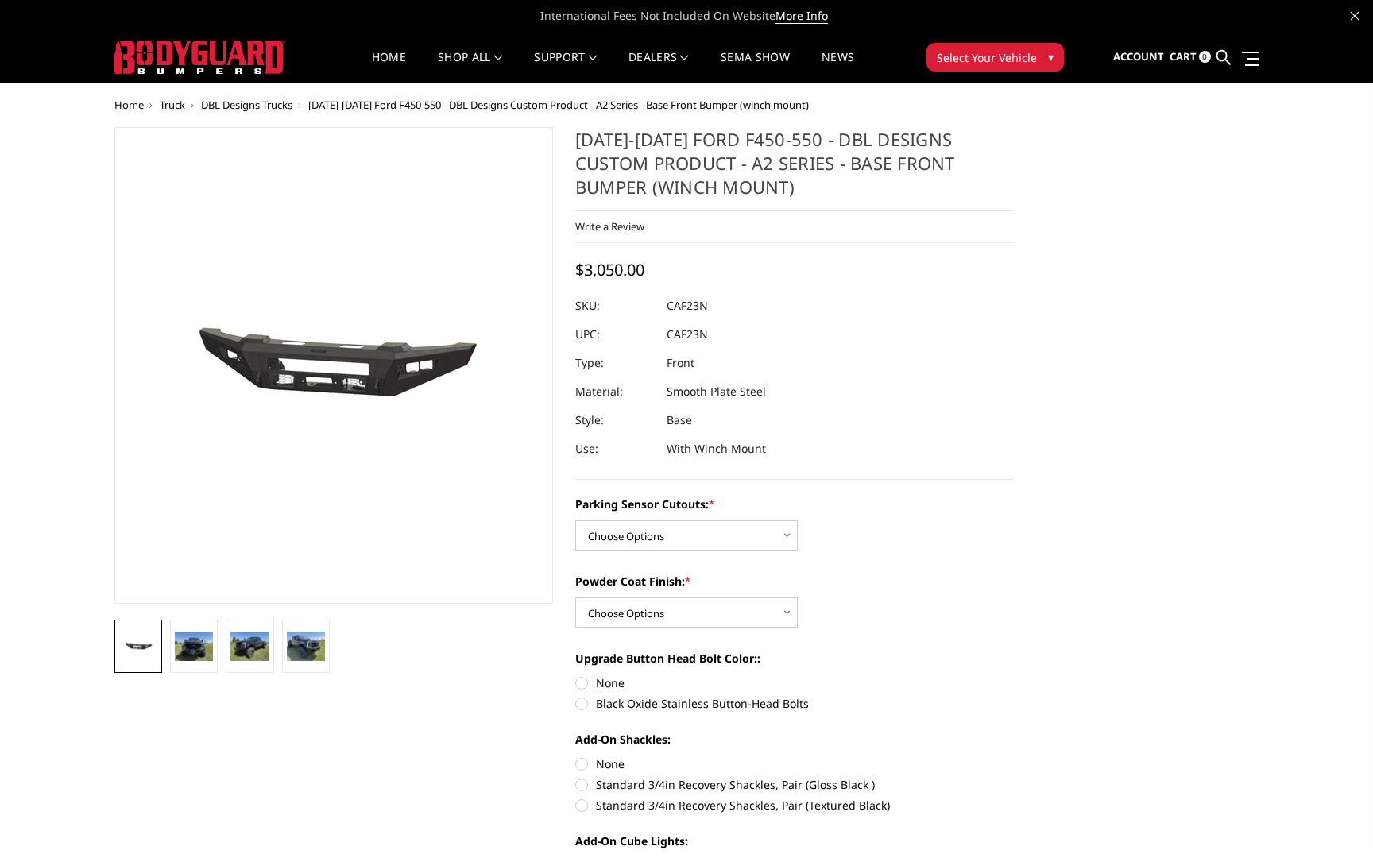
drag, startPoint x: 630, startPoint y: 264, endPoint x: 710, endPoint y: 263, distance: 80.2
click at [710, 263] on div "2023-2025 Ford F450-550 - DBL Designs Custom Product - A2 Series - Base Front B…" at bounding box center [794, 303] width 438 height 353
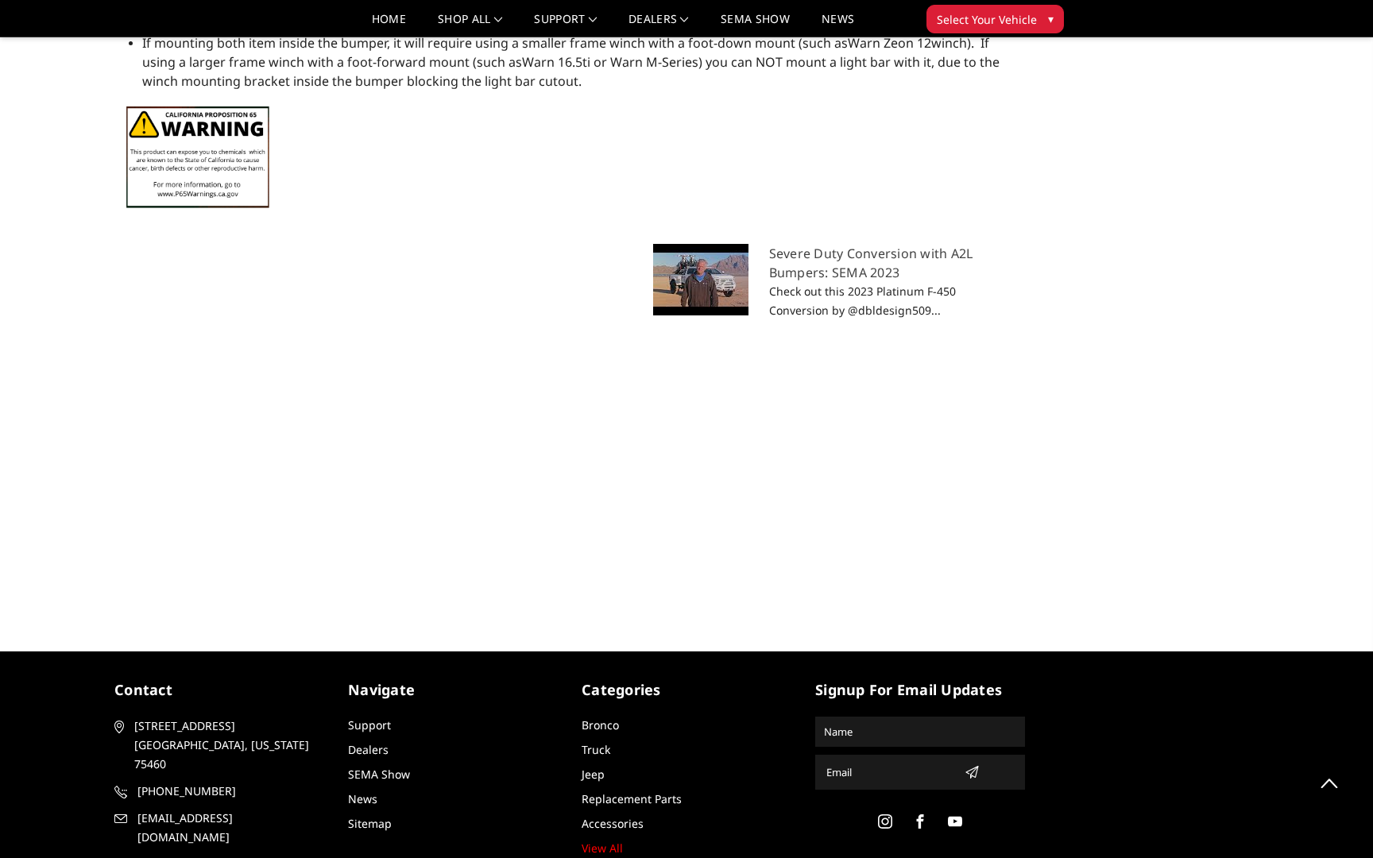
scroll to position [2192, 0]
